Goal: Find specific page/section: Find specific page/section

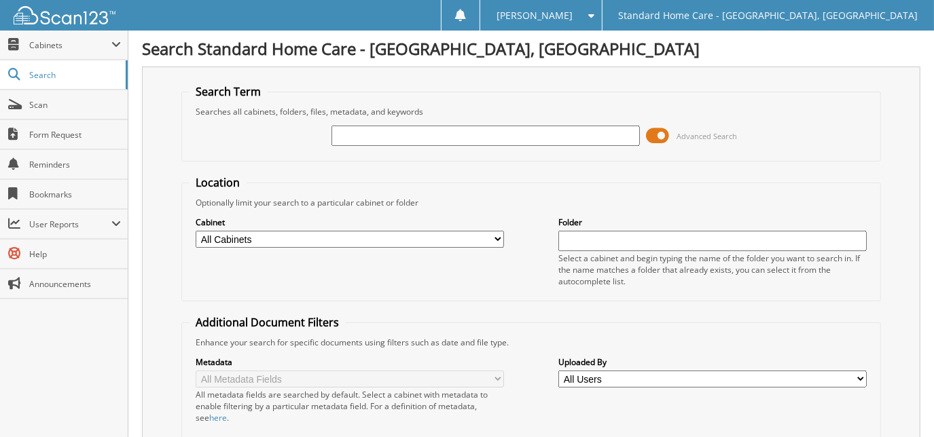
click at [433, 132] on input "text" at bounding box center [485, 136] width 308 height 20
type input "[PERSON_NAME]"
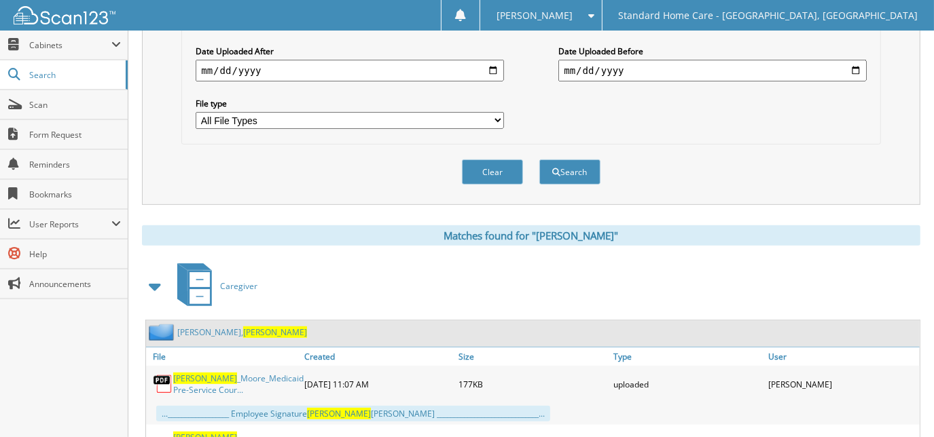
scroll to position [494, 0]
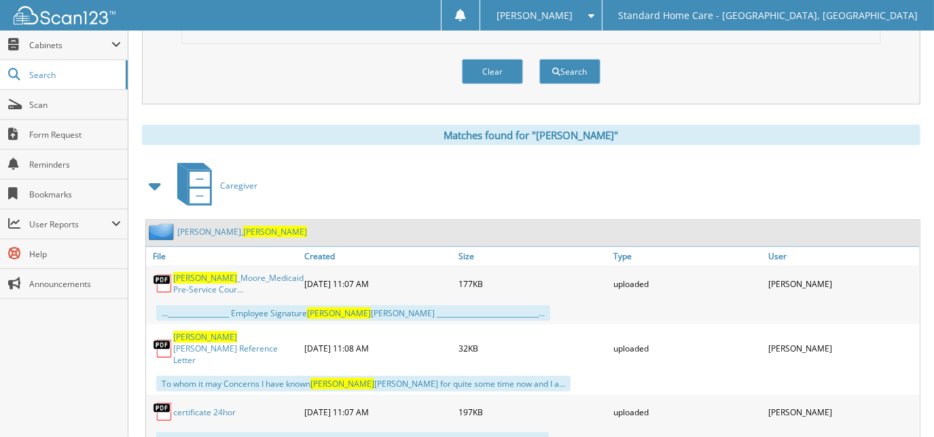
click at [243, 226] on span "[PERSON_NAME]" at bounding box center [275, 232] width 64 height 12
